Goal: Task Accomplishment & Management: Manage account settings

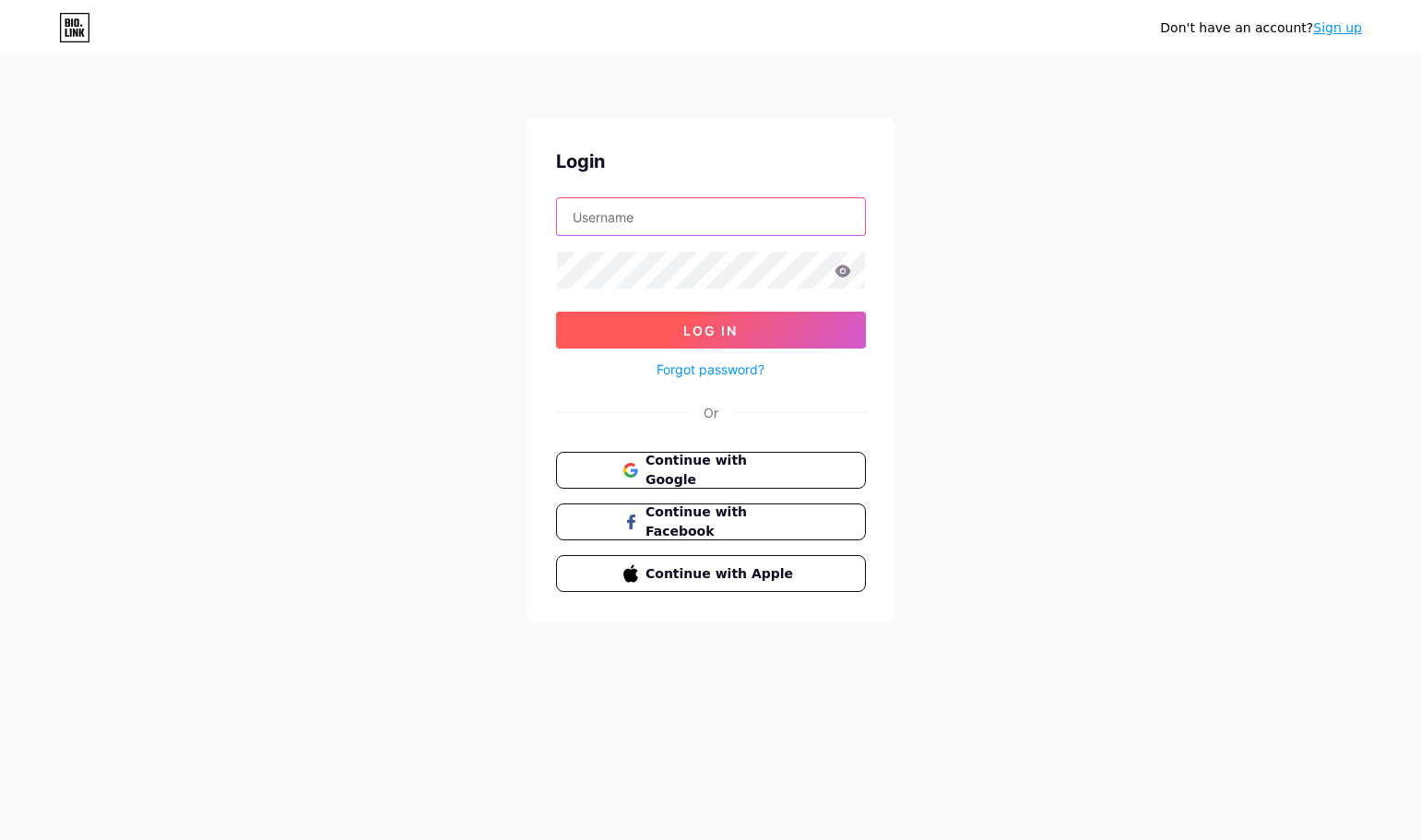
type input "andrelimabboy@gmail.com"
click at [727, 333] on span "Log In" at bounding box center [710, 330] width 55 height 16
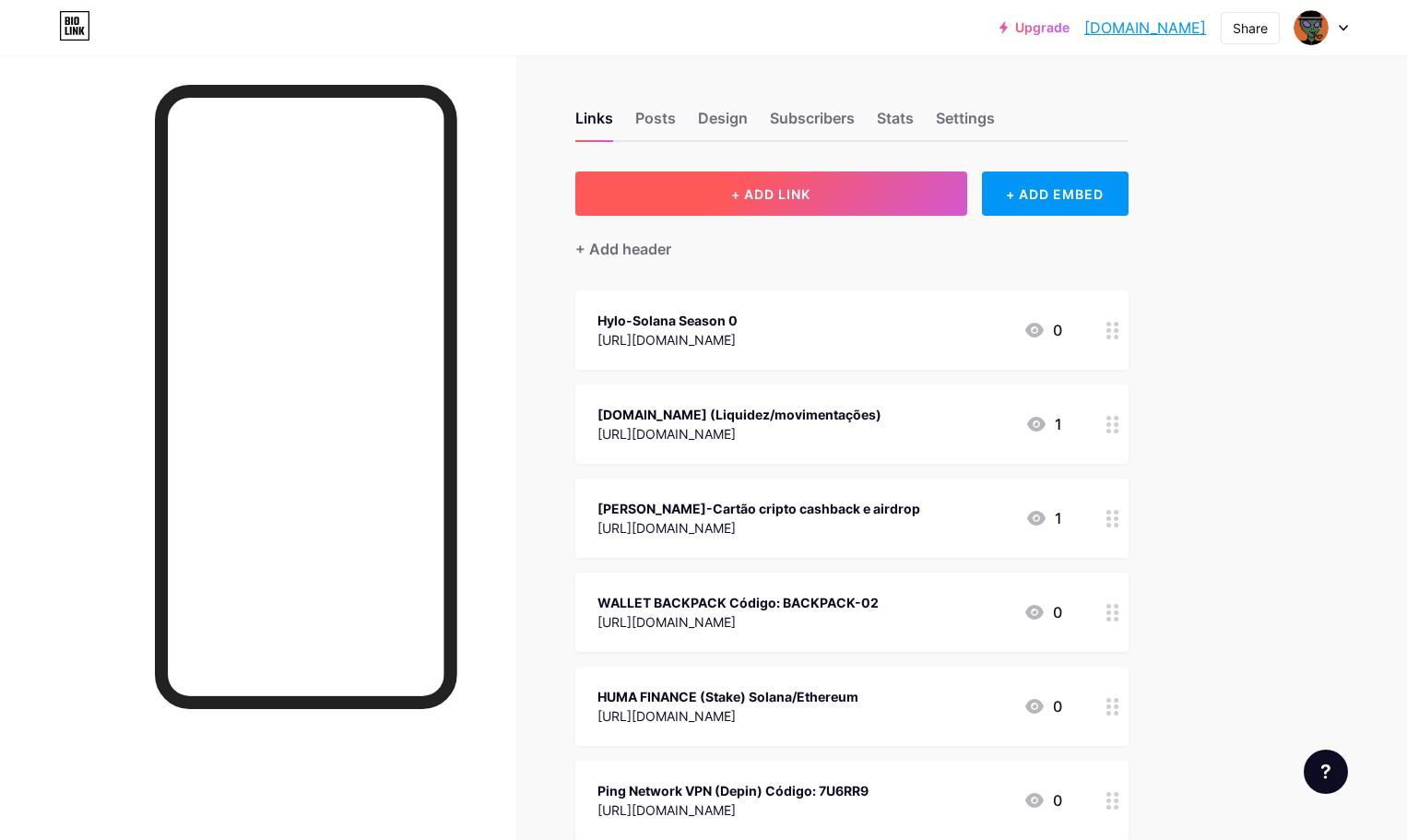
click at [810, 189] on span "+ ADD LINK" at bounding box center [771, 193] width 80 height 16
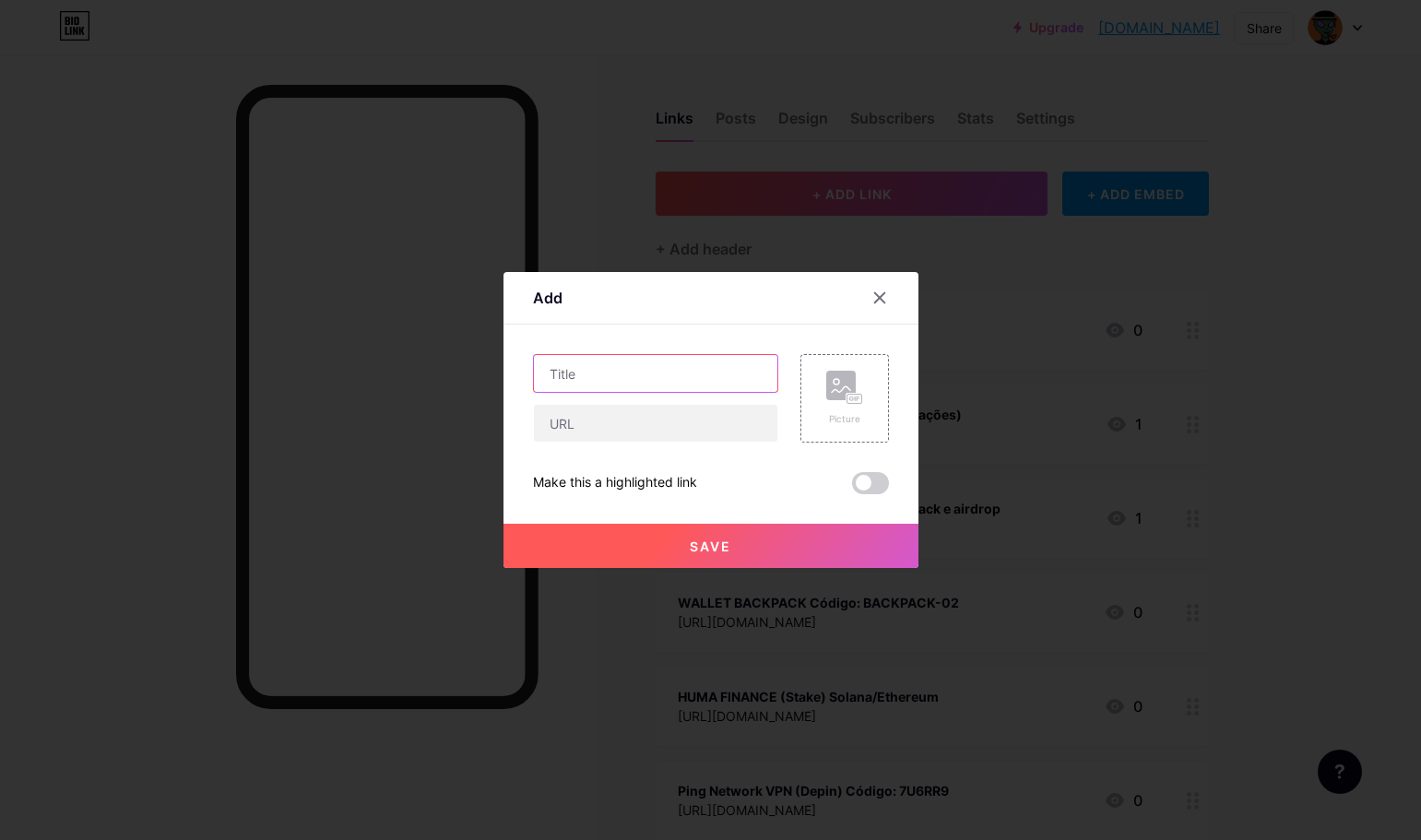
click at [642, 378] on input "text" at bounding box center [655, 374] width 243 height 37
type input "TOBY Stake Solana"
click at [587, 420] on input "text" at bounding box center [655, 424] width 243 height 37
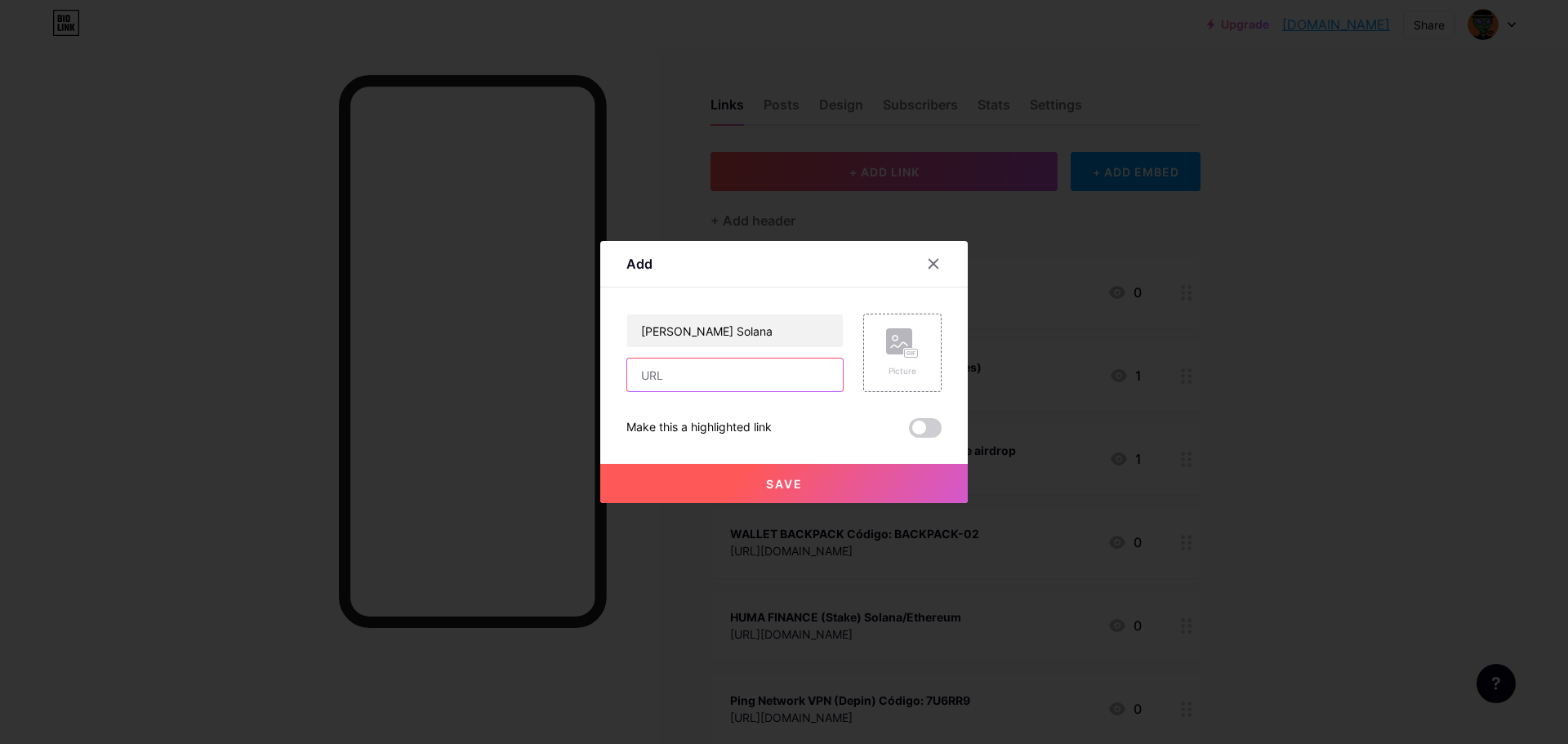
click at [740, 370] on input "text" at bounding box center [735, 375] width 215 height 33
paste input "https://app.toby.so/ref?code=EECZU9"
type input "https://app.toby.so/ref?code=EECZU9"
click at [800, 483] on span "Save" at bounding box center [784, 483] width 37 height 14
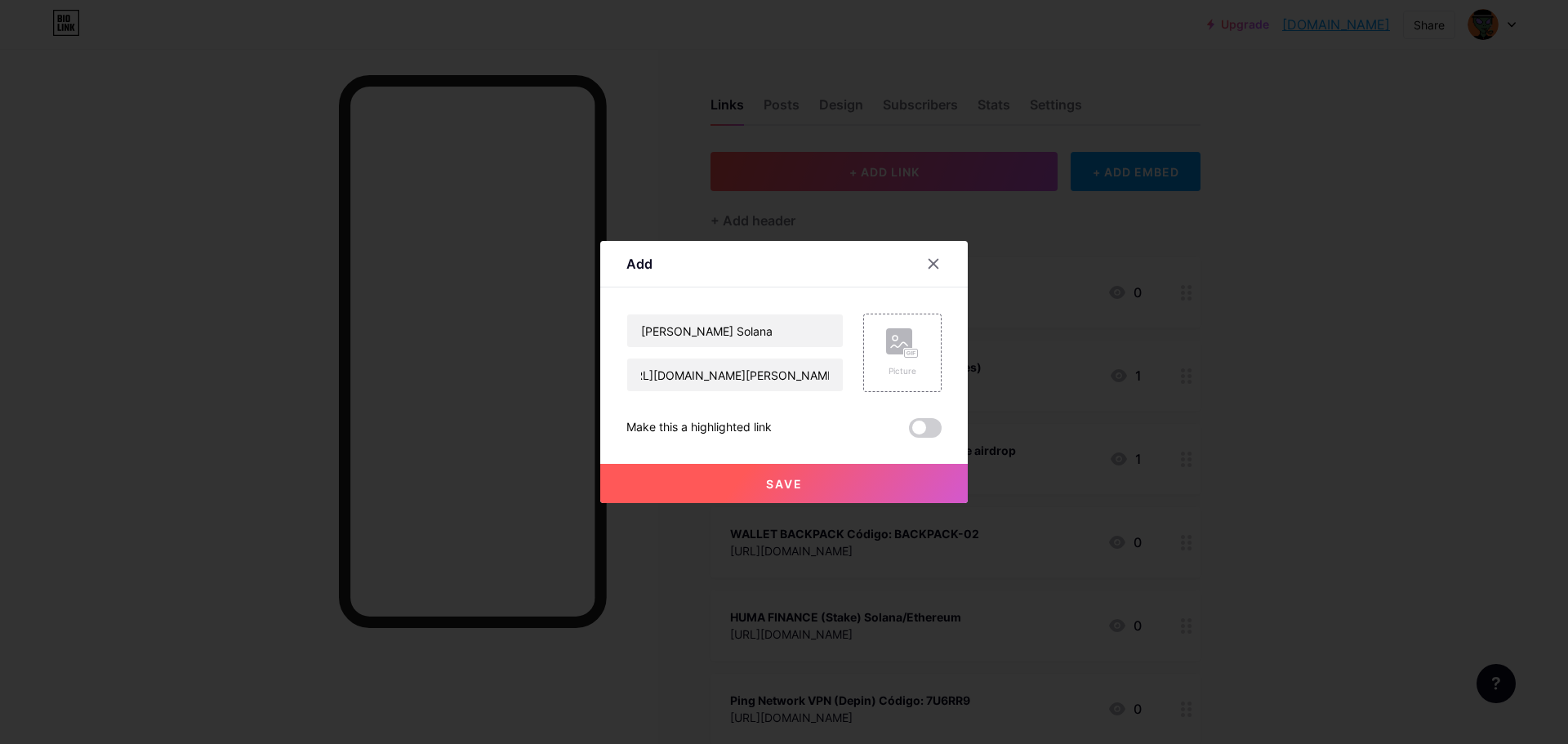
scroll to position [0, 0]
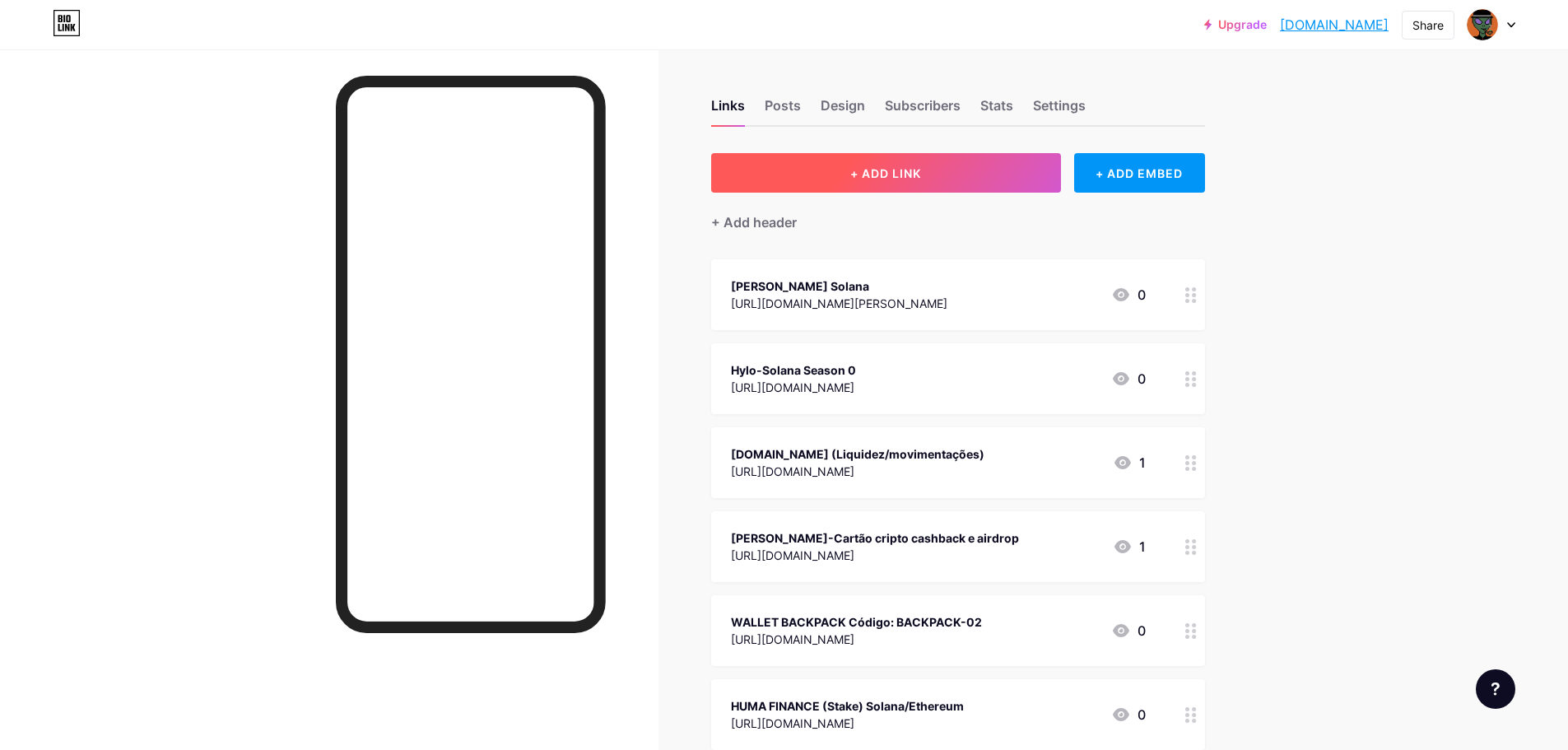
click at [868, 166] on span "+ ADD LINK" at bounding box center [886, 173] width 71 height 14
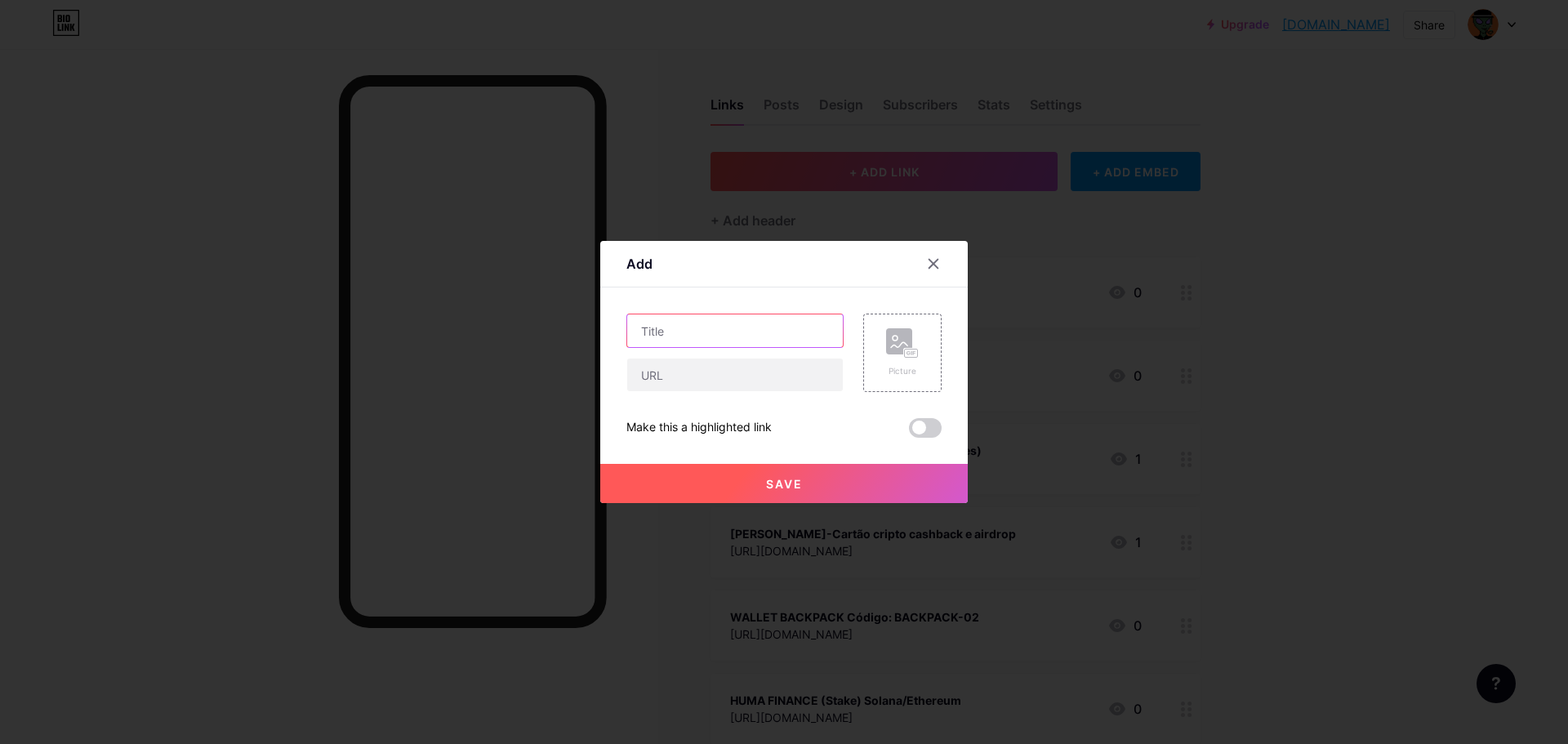
click at [683, 338] on input "text" at bounding box center [735, 331] width 215 height 33
type input "Project 0 (Marginfi-Solana)"
click at [704, 382] on input "text" at bounding box center [735, 375] width 215 height 33
paste input "[URL][DOMAIN_NAME]"
drag, startPoint x: 791, startPoint y: 383, endPoint x: 519, endPoint y: 386, distance: 272.0
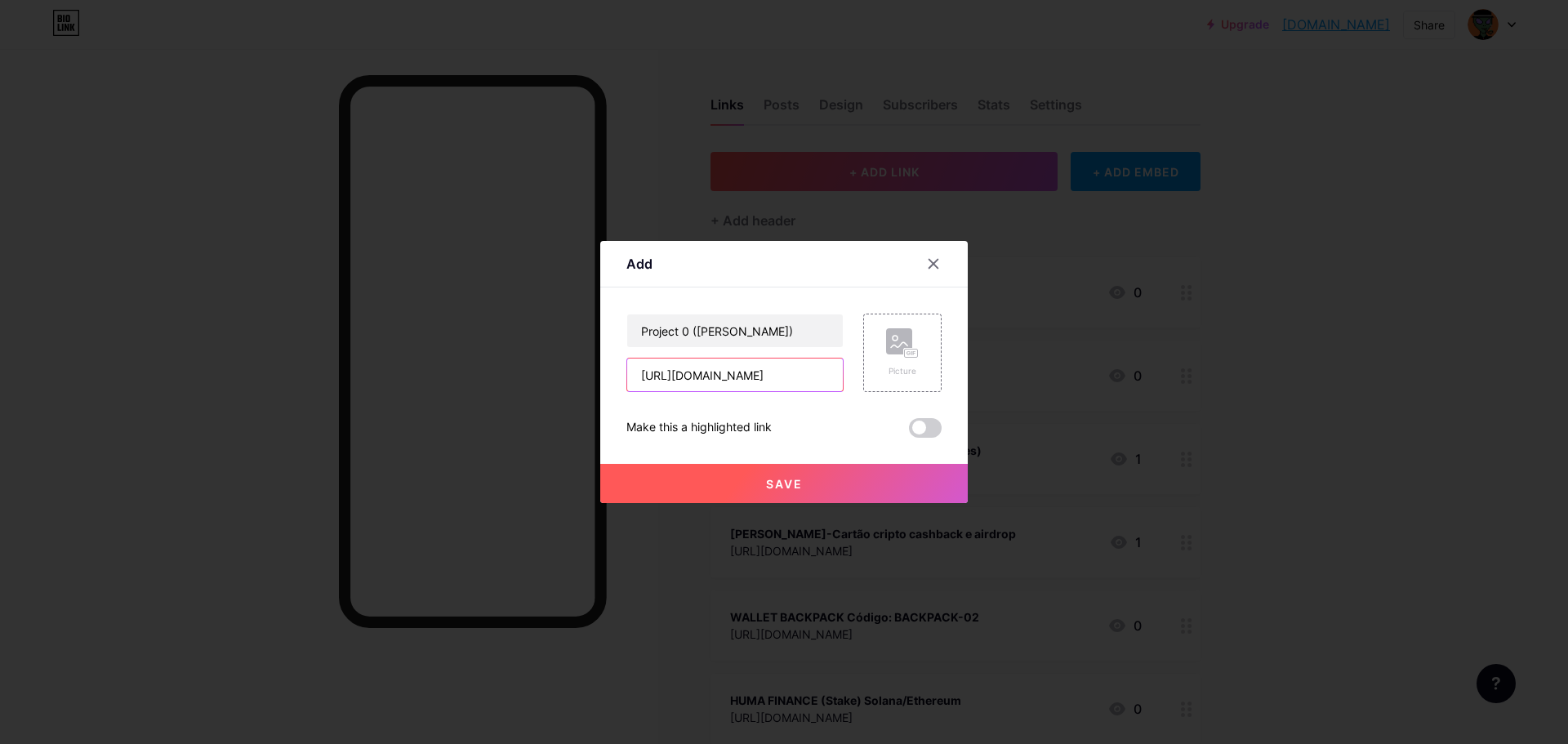
click at [519, 386] on div "Add Content YouTube Play YouTube video without leaving your page. ADD Vimeo Pla…" at bounding box center [784, 372] width 1568 height 744
type input "[URL][DOMAIN_NAME]"
click at [782, 481] on span "Save" at bounding box center [784, 483] width 37 height 14
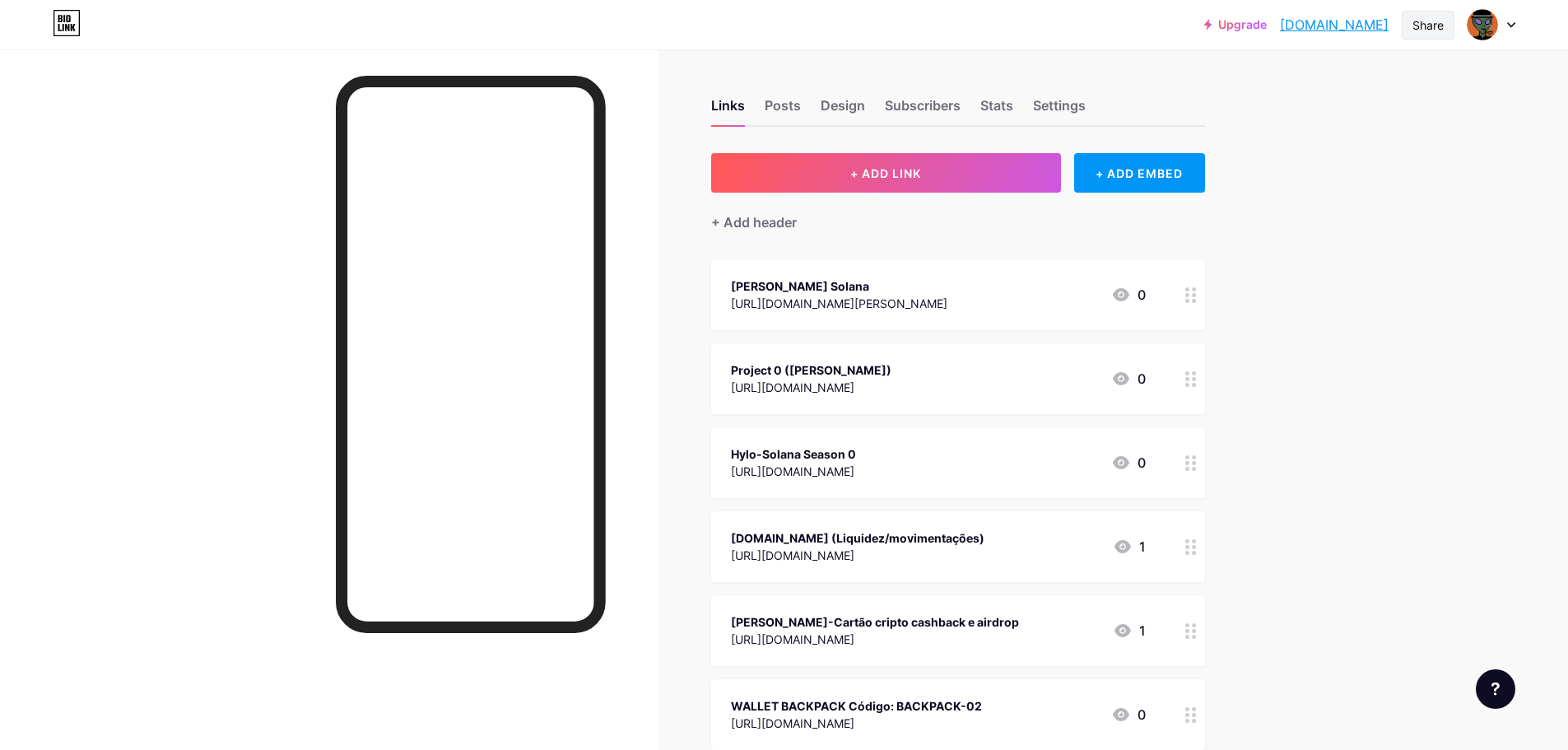
click at [1267, 25] on div "Share" at bounding box center [1428, 25] width 31 height 17
click at [1267, 83] on div "Copy link" at bounding box center [1291, 85] width 61 height 20
click at [1267, 24] on div at bounding box center [1492, 25] width 48 height 30
click at [1267, 103] on img at bounding box center [1337, 107] width 26 height 26
click at [801, 107] on div "Posts" at bounding box center [783, 111] width 36 height 30
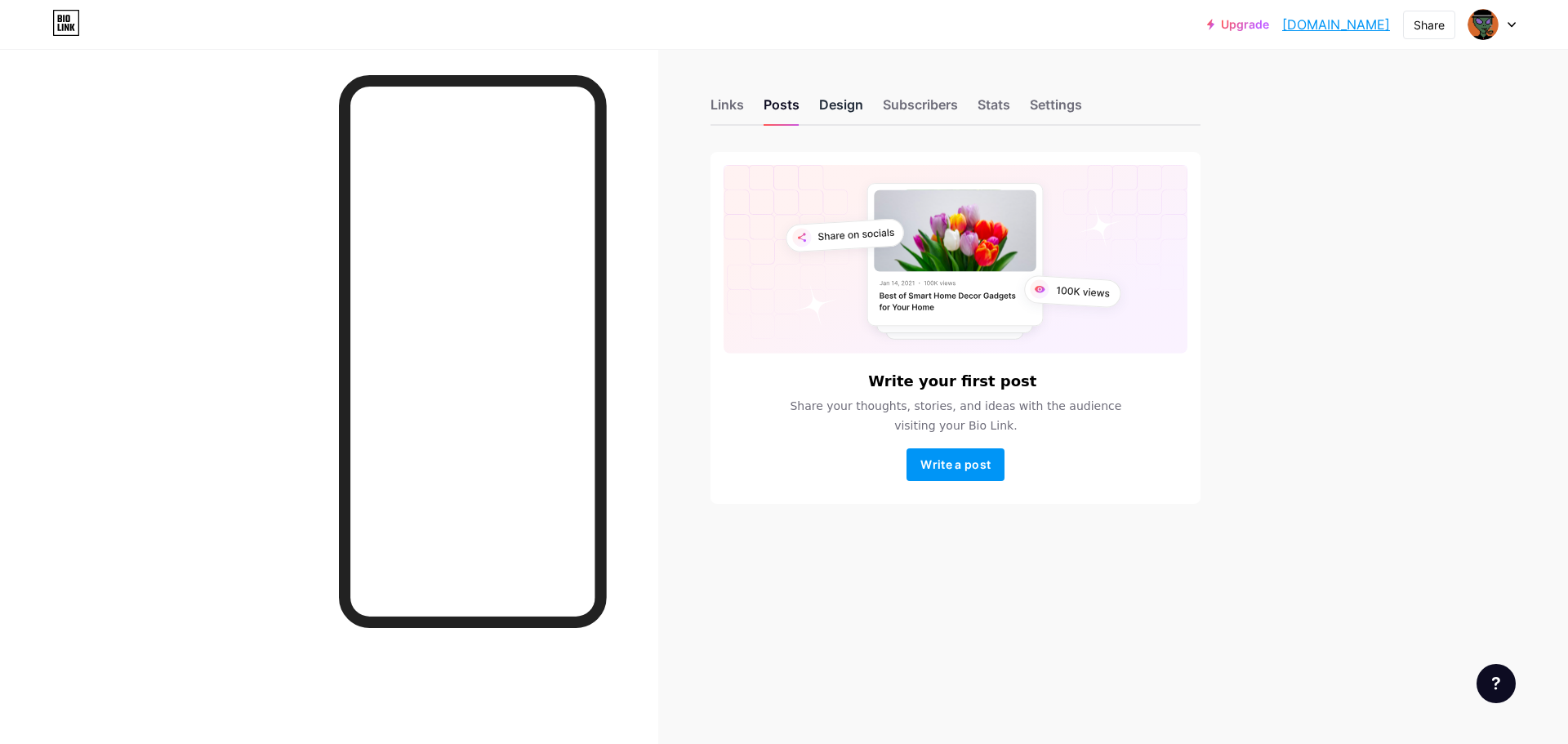
click at [844, 103] on div "Design" at bounding box center [841, 110] width 44 height 29
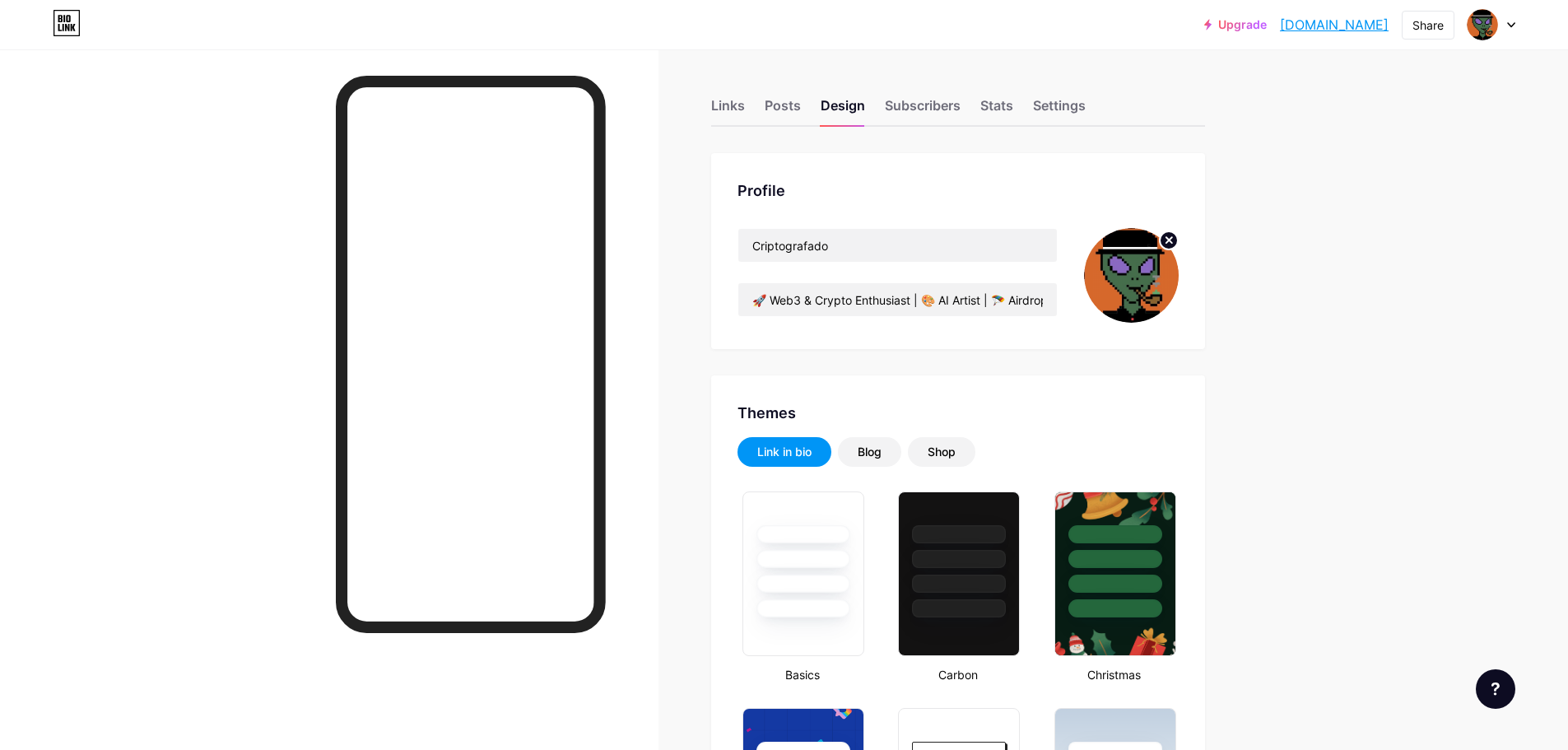
click at [1144, 263] on img at bounding box center [1131, 275] width 95 height 95
click at [1158, 256] on img at bounding box center [1131, 275] width 95 height 95
click at [1172, 240] on circle at bounding box center [1169, 240] width 18 height 18
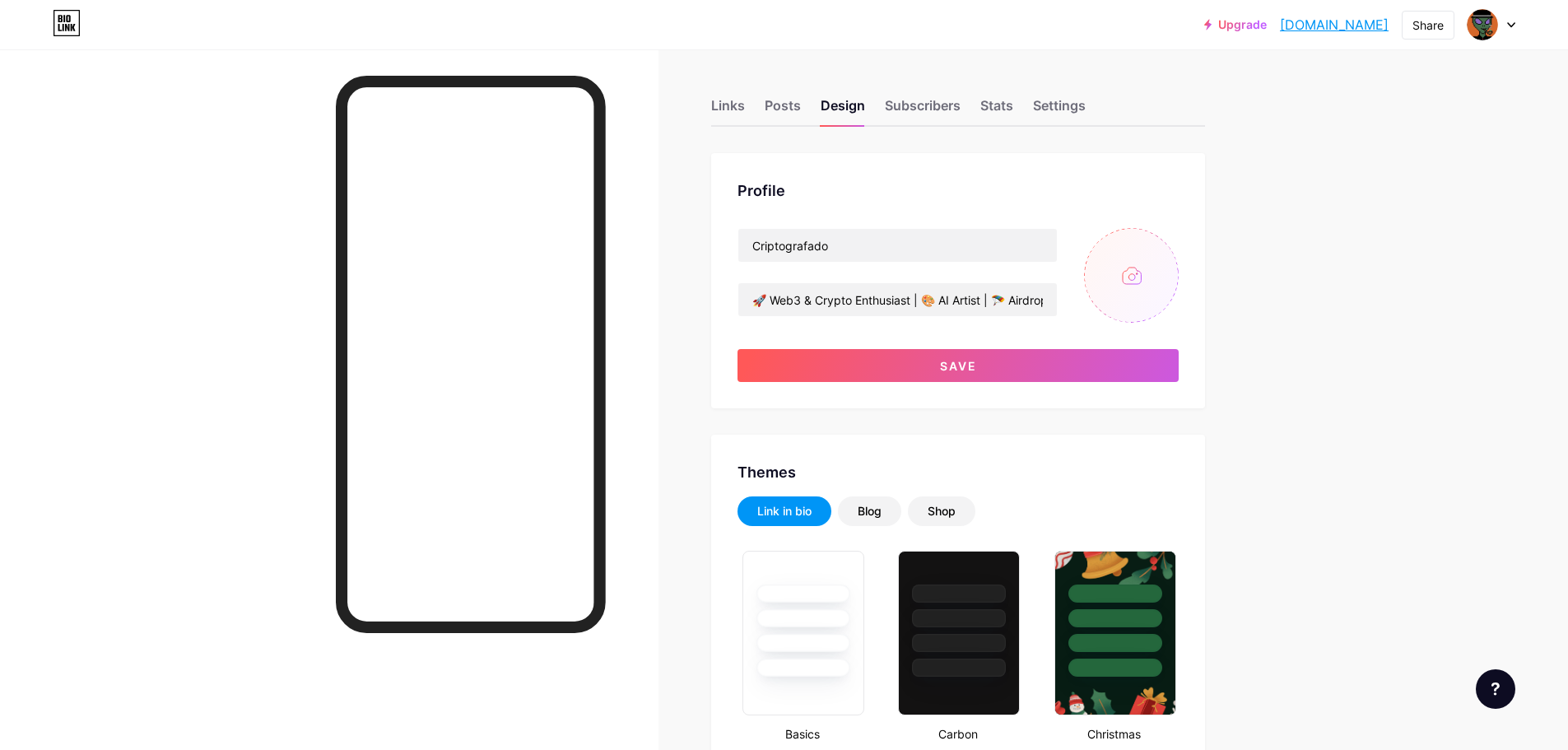
click at [1137, 275] on input "file" at bounding box center [1131, 275] width 95 height 95
click at [1143, 273] on input "file" at bounding box center [1131, 275] width 95 height 95
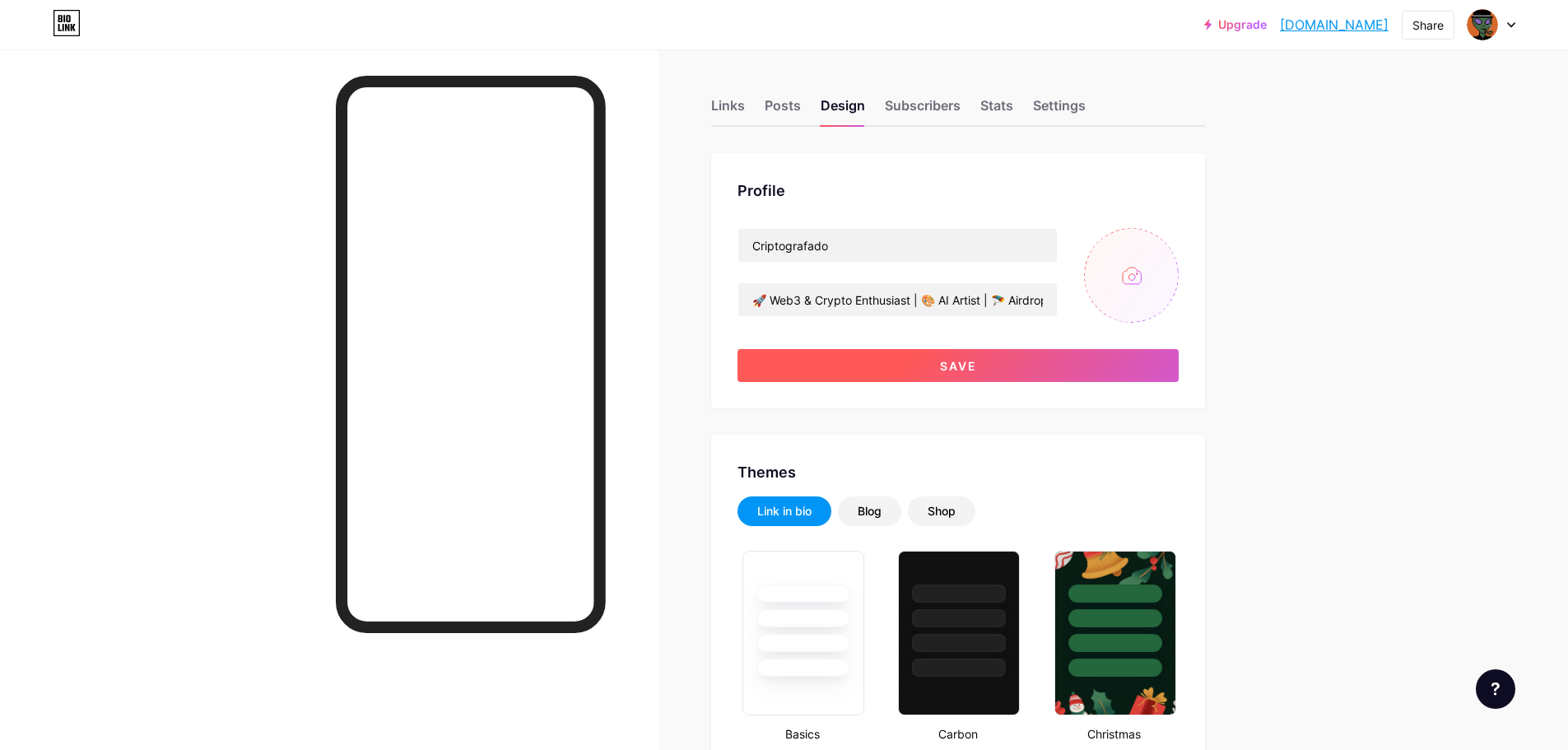
click at [963, 360] on span "Save" at bounding box center [959, 366] width 37 height 14
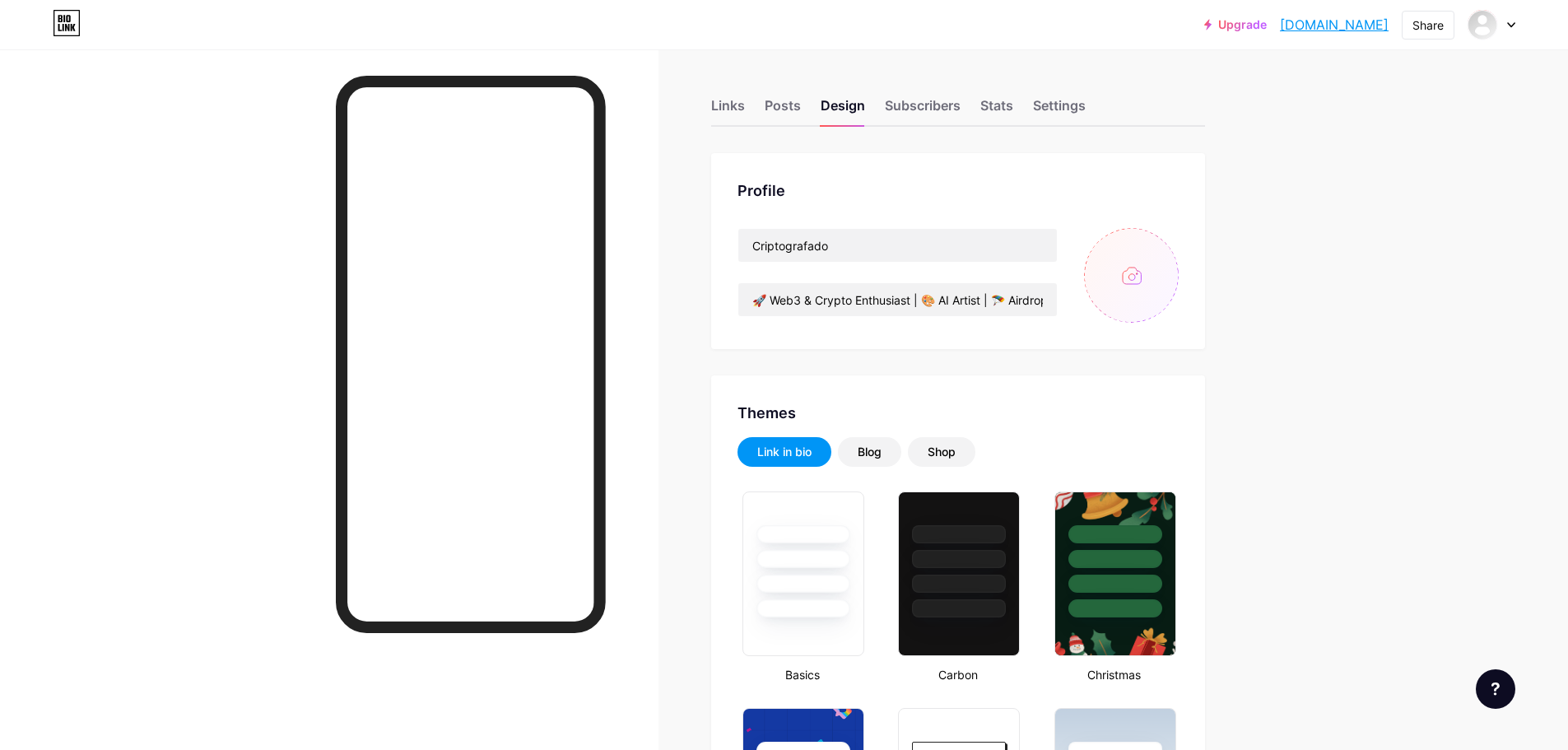
click at [1129, 272] on input "file" at bounding box center [1131, 275] width 95 height 95
click at [1144, 279] on input "file" at bounding box center [1131, 275] width 95 height 95
click at [1133, 275] on input "file" at bounding box center [1131, 275] width 95 height 95
click at [1135, 278] on input "file" at bounding box center [1131, 275] width 95 height 95
type input "C:\fakepath\Topu revelação.avif"
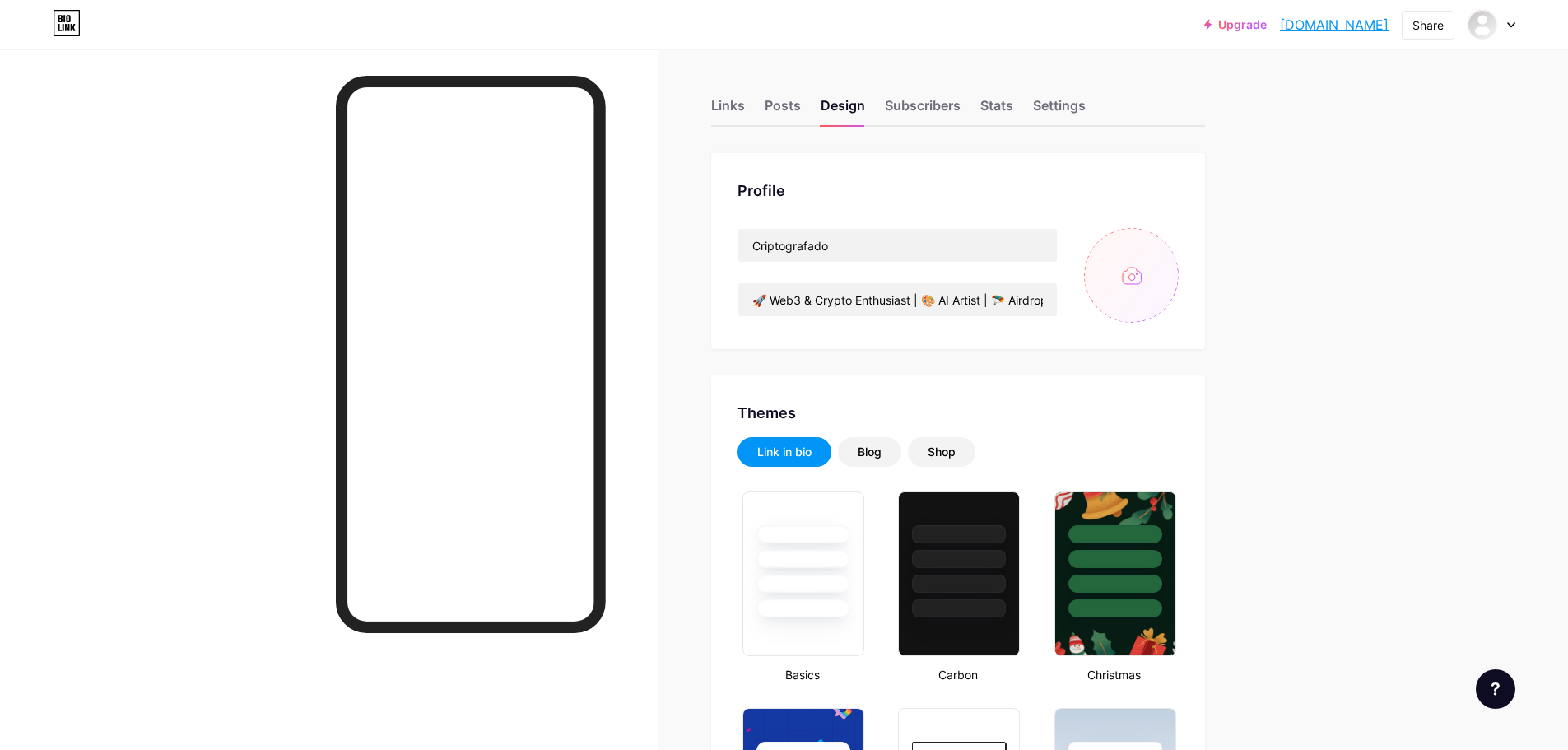
click at [1147, 283] on input "file" at bounding box center [1131, 275] width 95 height 95
click at [1137, 268] on input "file" at bounding box center [1131, 275] width 95 height 95
type input "C:\fakepath\1463 coleta.avif"
click at [1516, 18] on div "Upgrade airdropscripto.... airdropscripto.bio.link Share Switch accounts Cripto…" at bounding box center [784, 25] width 1568 height 30
click at [1510, 24] on icon at bounding box center [1512, 25] width 7 height 4
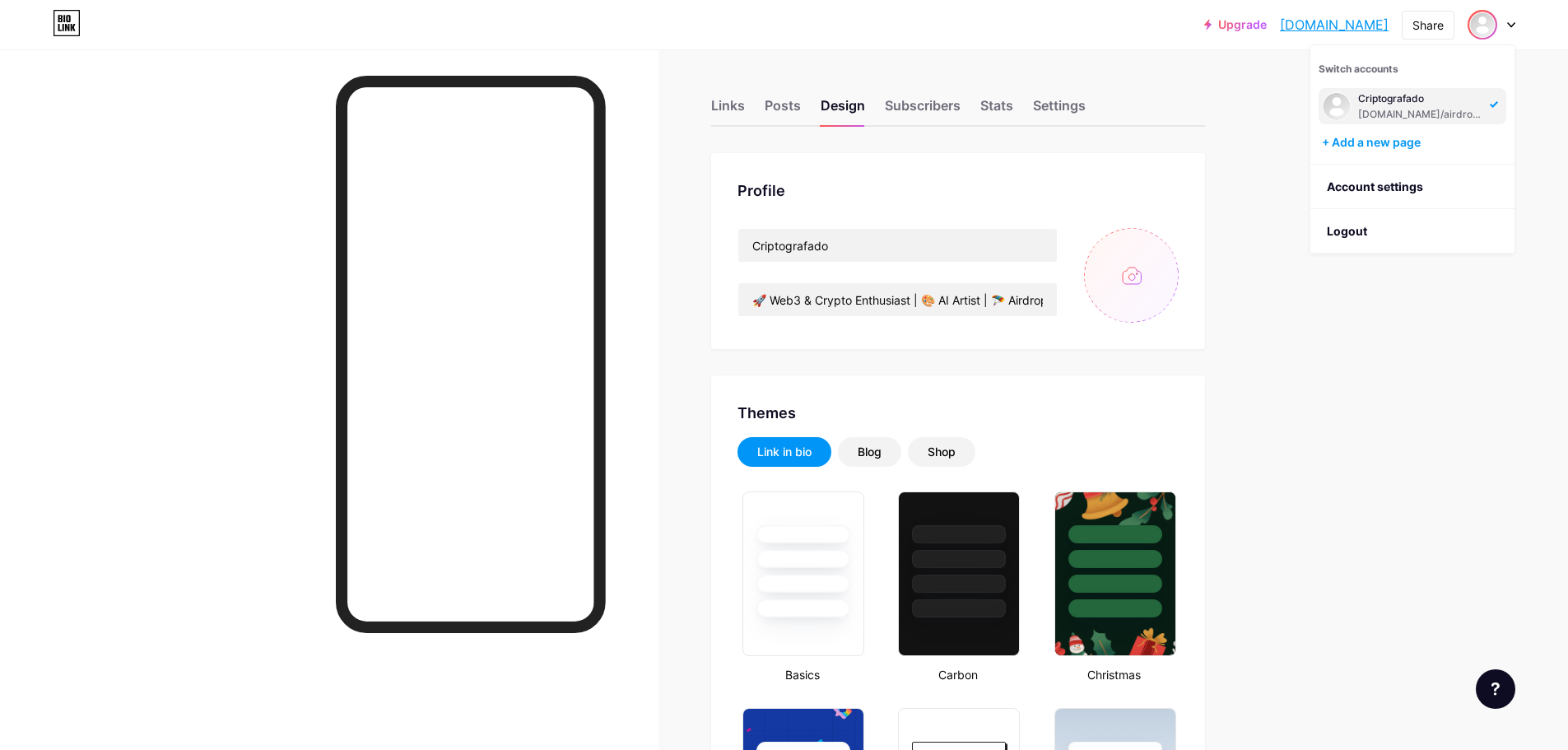
click at [1439, 104] on div "Criptografado" at bounding box center [1422, 99] width 127 height 13
click at [1126, 287] on input "file" at bounding box center [1131, 275] width 95 height 95
click at [1122, 266] on input "file" at bounding box center [1131, 275] width 95 height 95
click at [1130, 273] on input "file" at bounding box center [1131, 275] width 95 height 95
click at [1129, 273] on input "file" at bounding box center [1131, 275] width 95 height 95
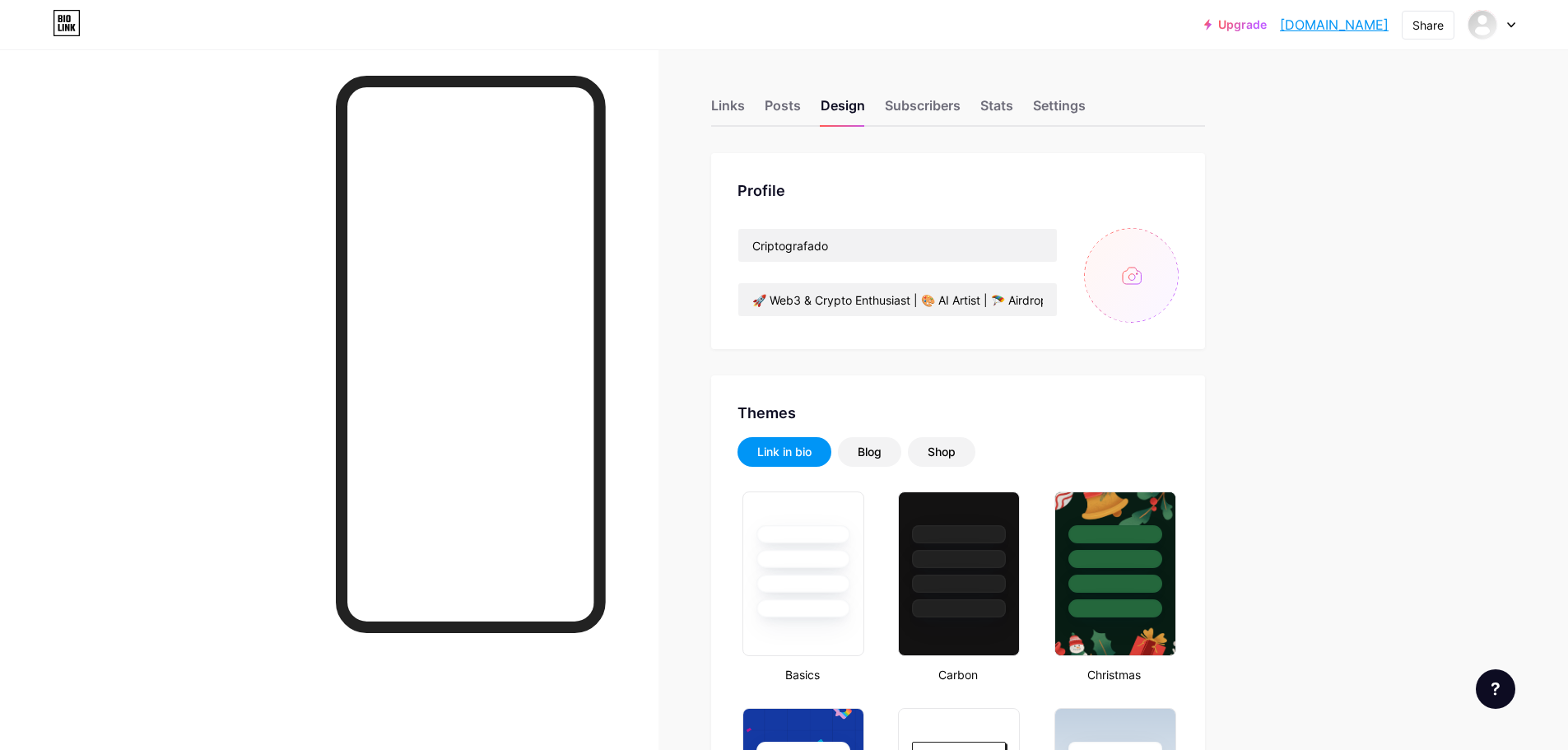
type input "C:\fakepath\Captura de tela 2025-02-18 143049.png"
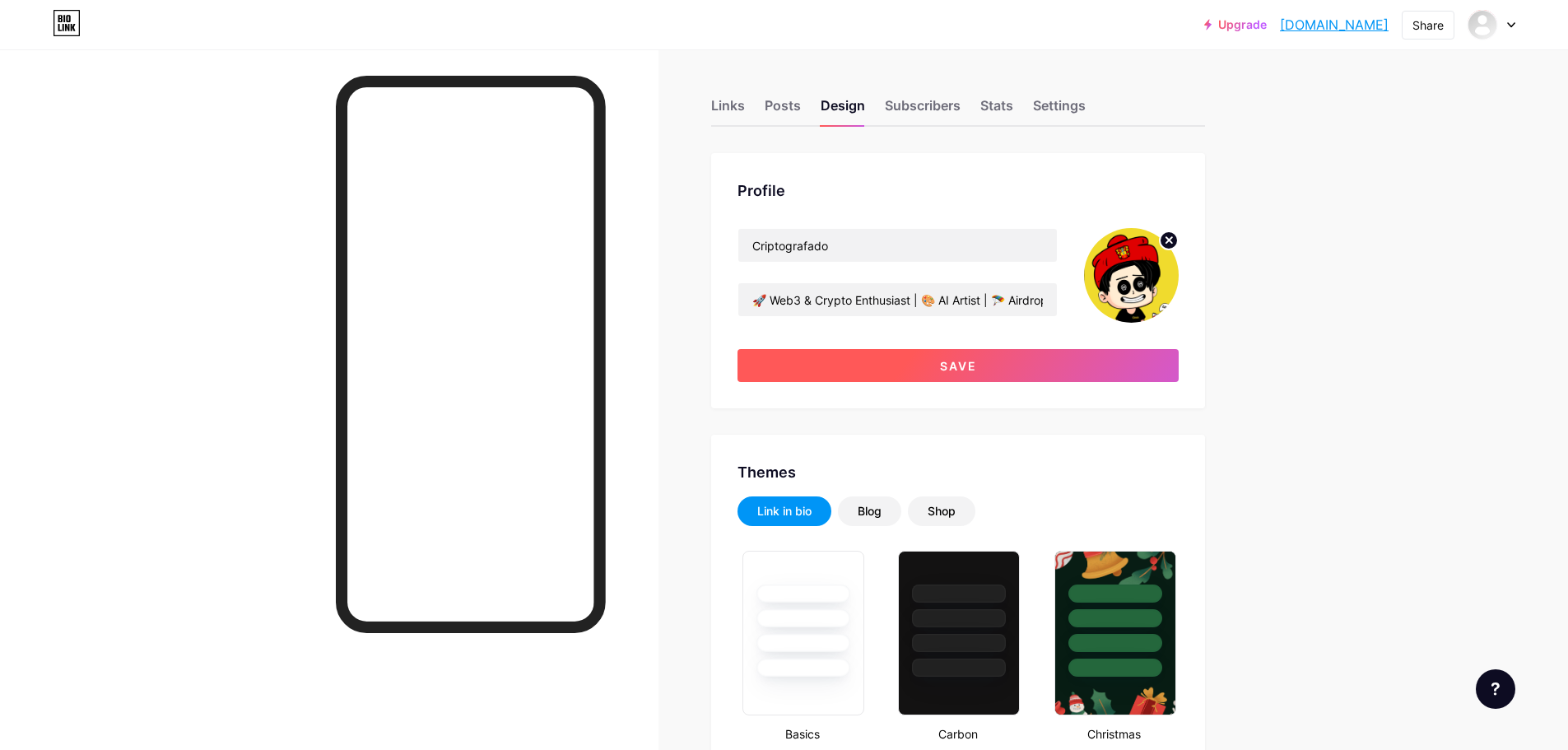
click at [959, 361] on span "Save" at bounding box center [959, 366] width 37 height 14
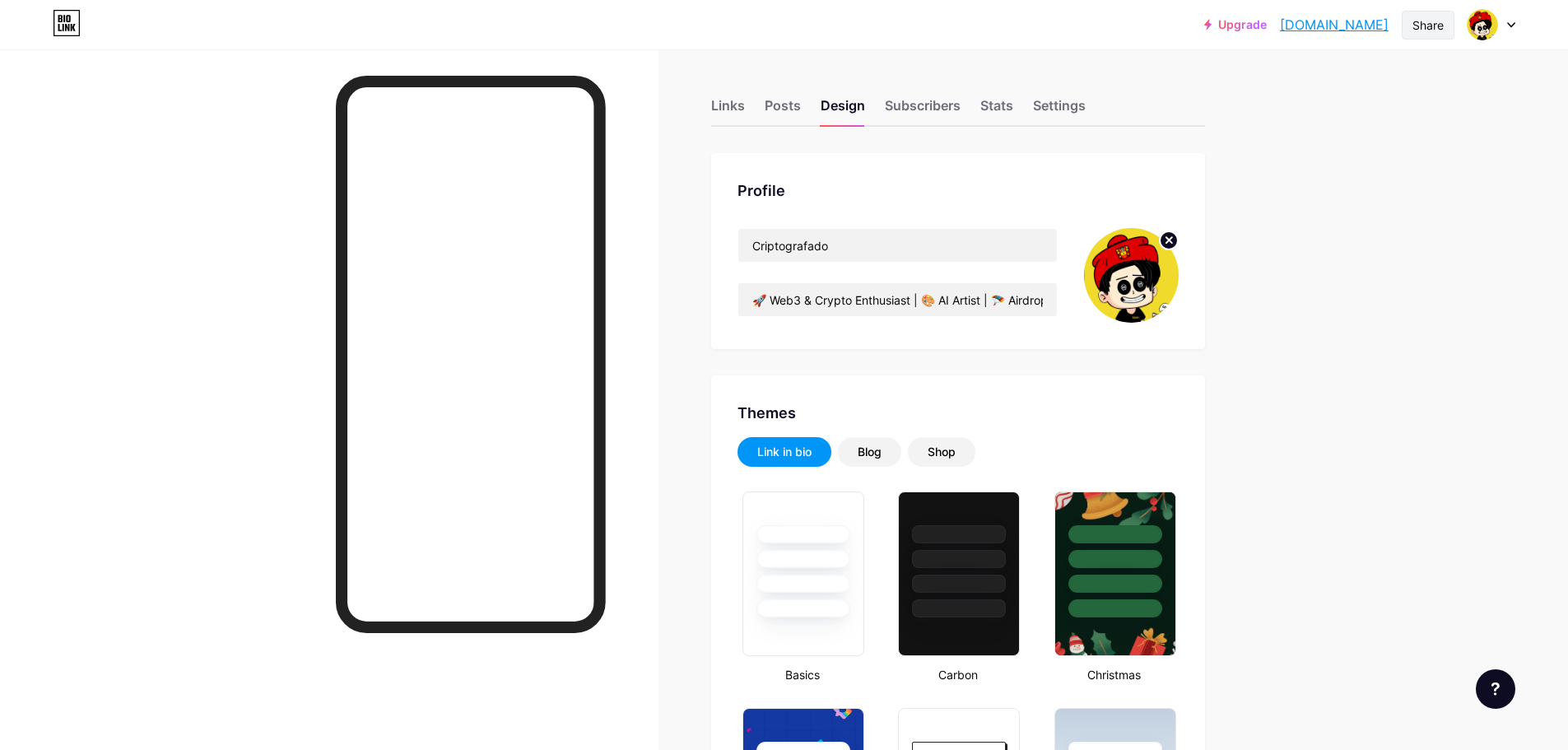
click at [1417, 25] on div "Share" at bounding box center [1428, 25] width 31 height 17
click at [1286, 91] on div "Copy link" at bounding box center [1291, 85] width 61 height 20
click at [1413, 20] on div "Share" at bounding box center [1428, 25] width 31 height 17
click at [1248, 102] on div "Copy link" at bounding box center [1331, 85] width 245 height 40
drag, startPoint x: 1326, startPoint y: 23, endPoint x: 1095, endPoint y: 45, distance: 232.0
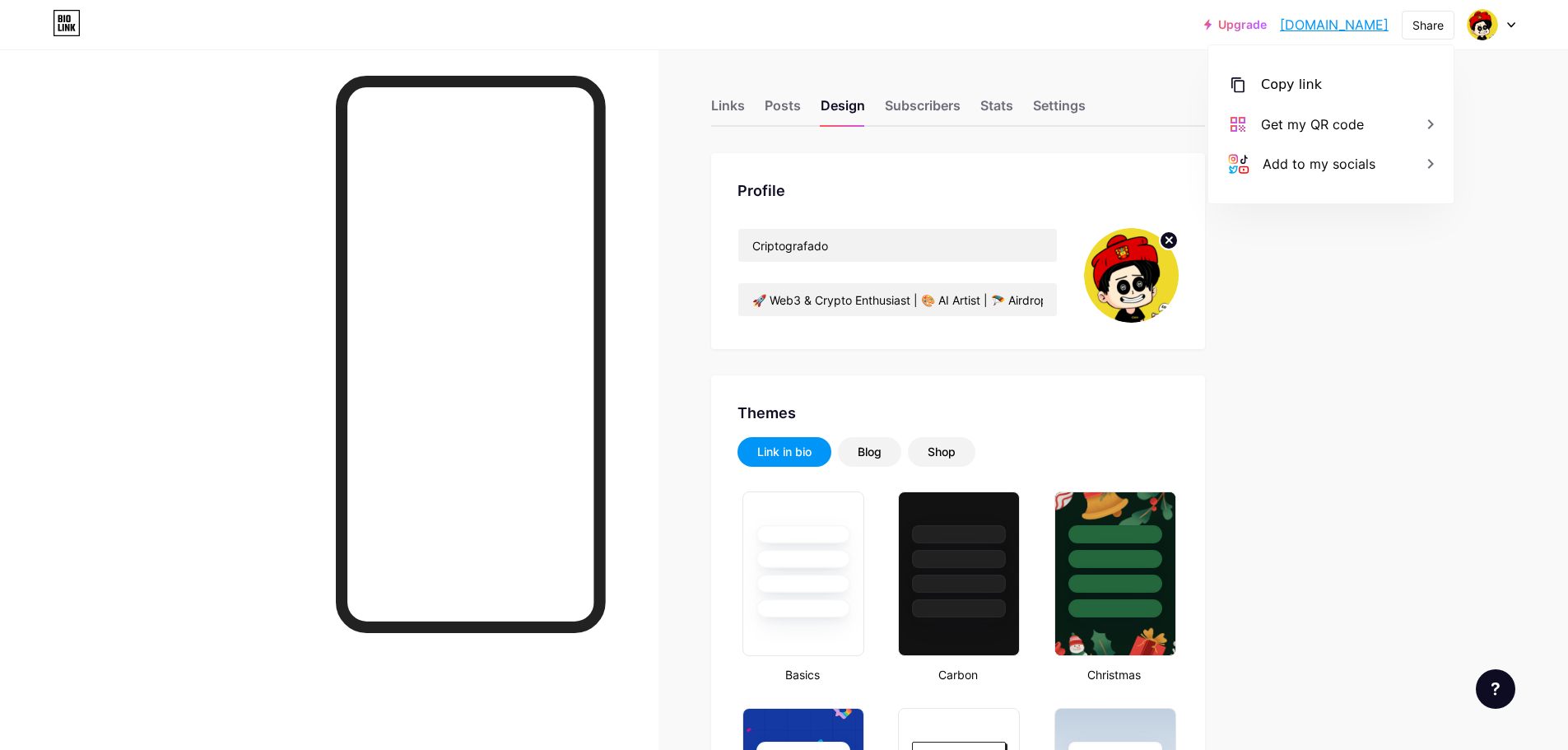
click at [1095, 45] on div "Upgrade airdropscripto.... [DOMAIN_NAME] Share Copy link [DOMAIN_NAME] Get my Q…" at bounding box center [784, 25] width 1568 height 50
click at [1428, 23] on div "Share" at bounding box center [1428, 25] width 31 height 17
click at [1298, 87] on div "Copy link" at bounding box center [1291, 85] width 61 height 20
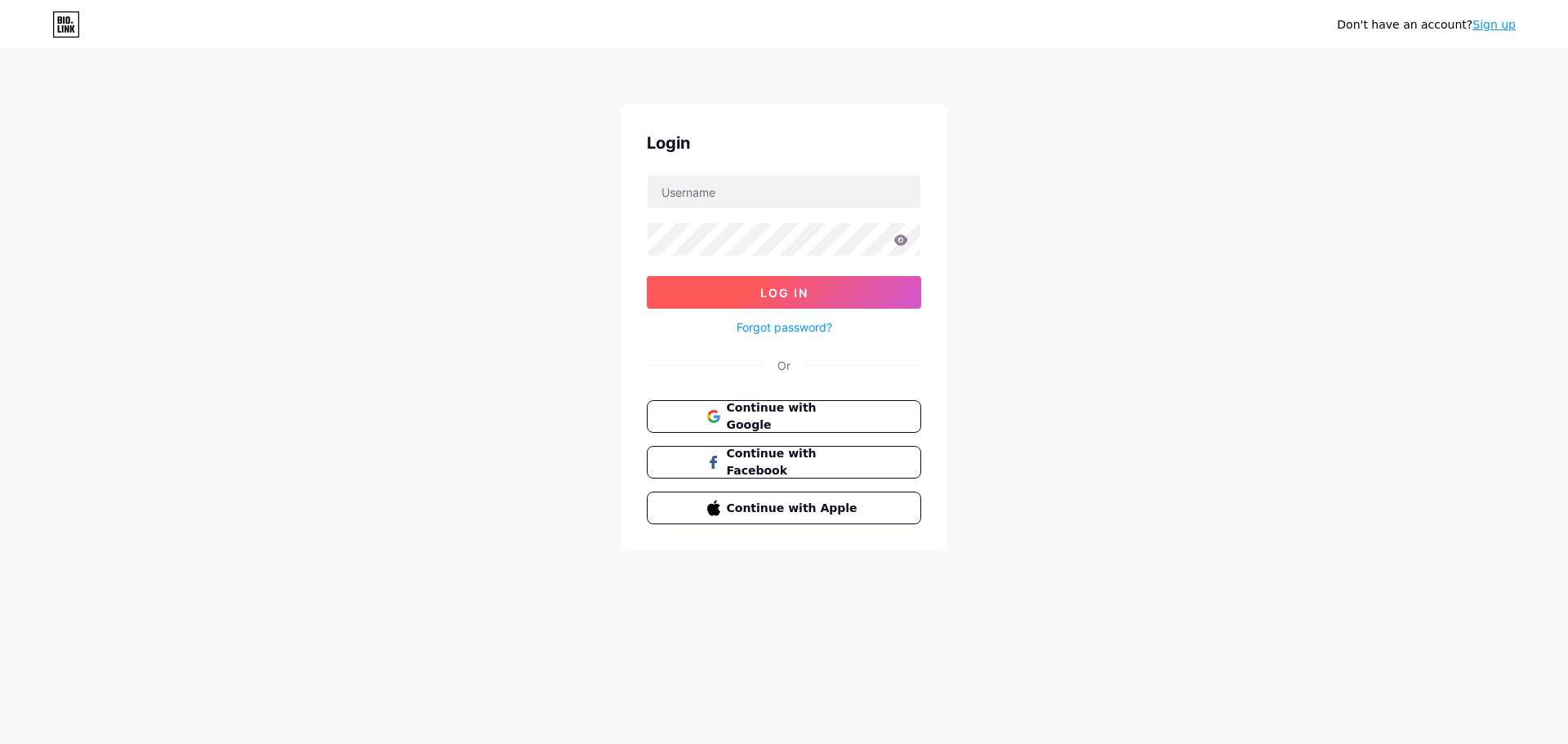
type input "[EMAIL_ADDRESS][DOMAIN_NAME]"
click at [791, 290] on span "Log In" at bounding box center [784, 293] width 48 height 14
click at [783, 284] on button "Log In" at bounding box center [784, 293] width 274 height 33
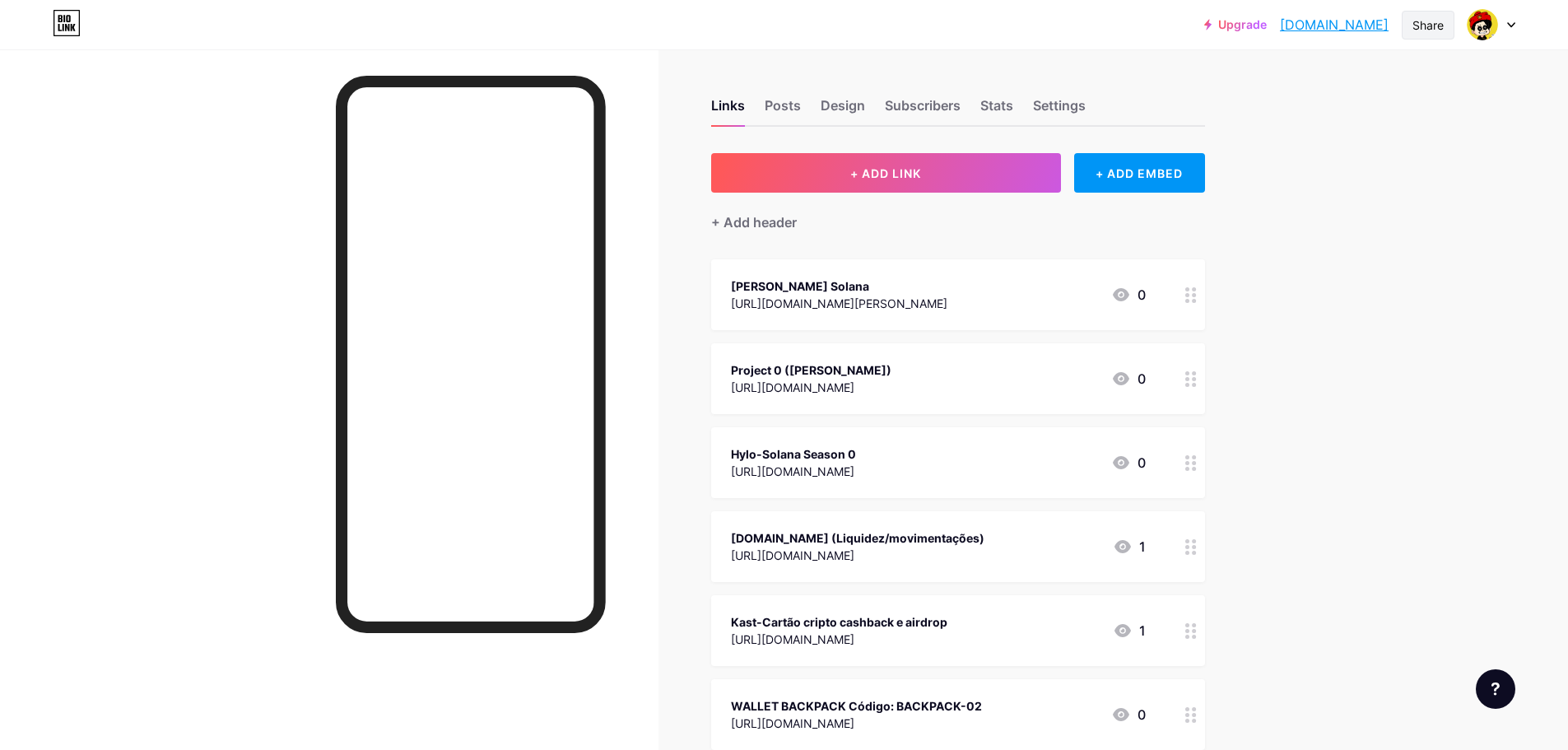
click at [1446, 24] on div "Share" at bounding box center [1428, 25] width 53 height 29
click at [1293, 82] on div "Copy link" at bounding box center [1291, 85] width 61 height 20
